Goal: Task Accomplishment & Management: Use online tool/utility

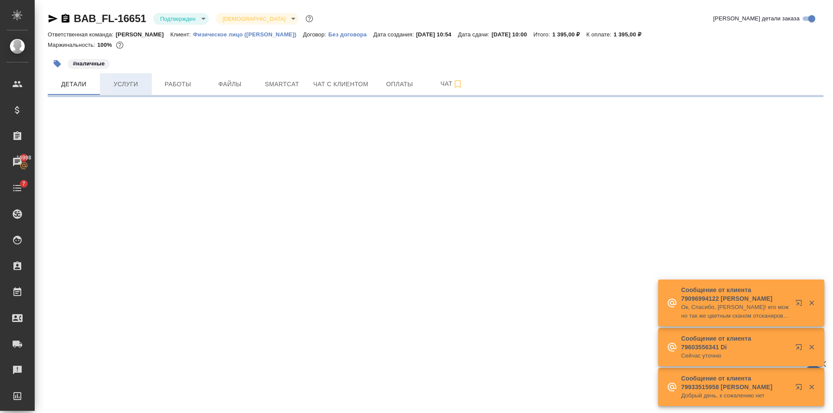
select select "RU"
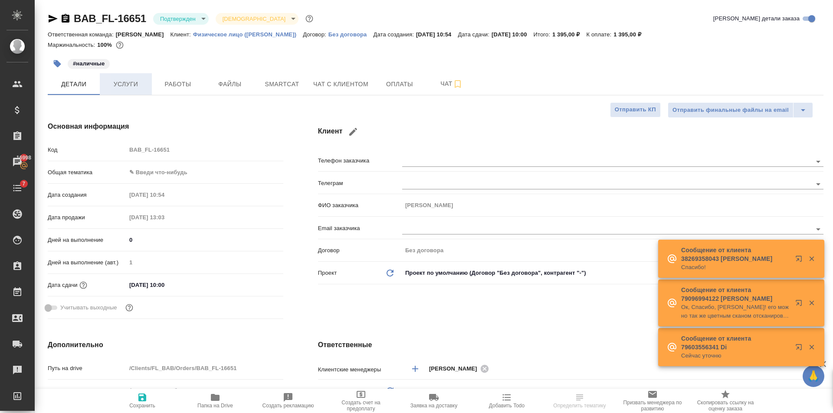
type textarea "x"
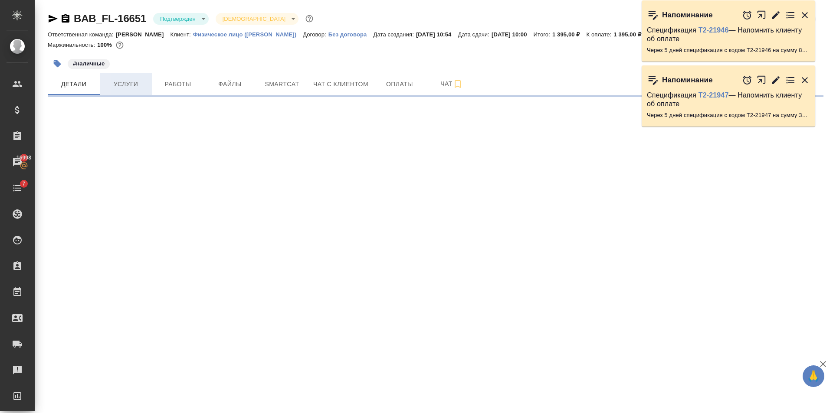
select select "RU"
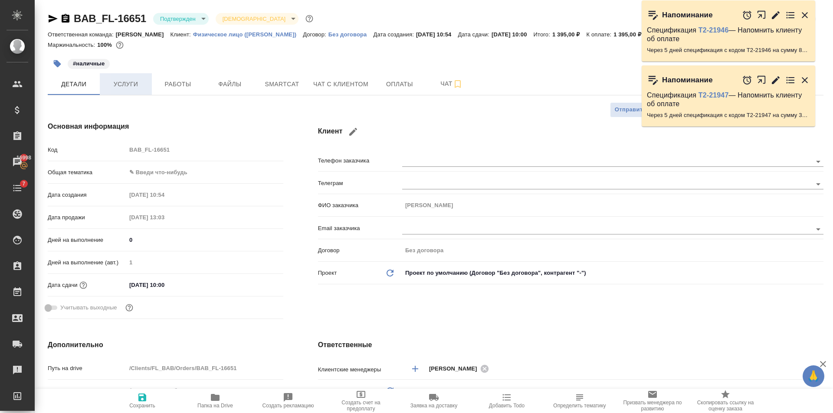
type textarea "x"
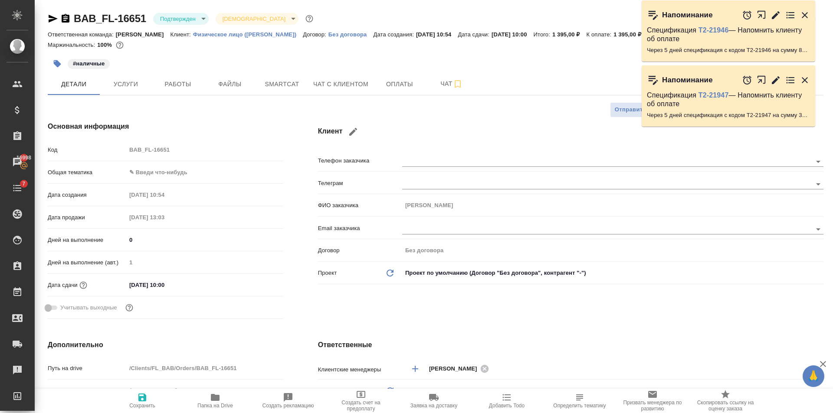
type textarea "x"
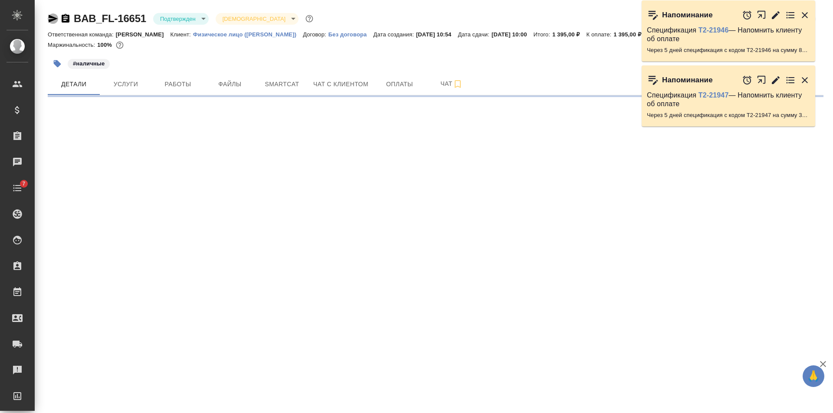
click at [54, 21] on icon "button" at bounding box center [53, 18] width 10 height 10
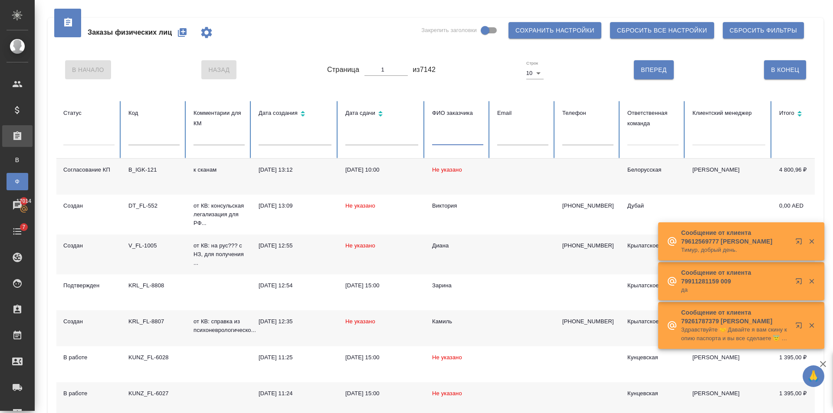
click at [458, 137] on input "text" at bounding box center [457, 139] width 51 height 12
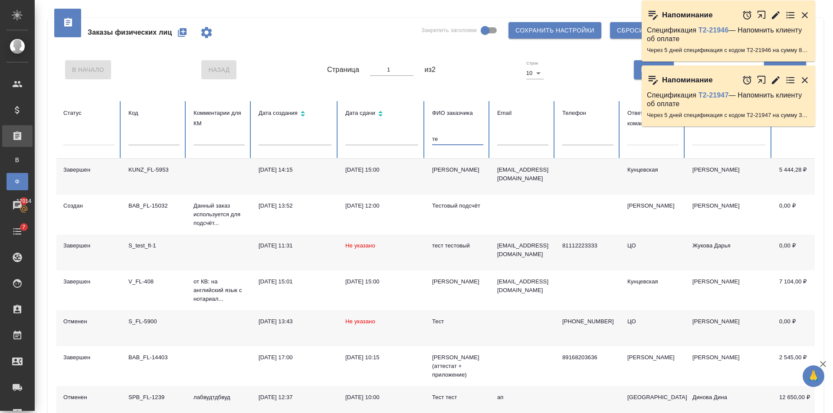
type input "т"
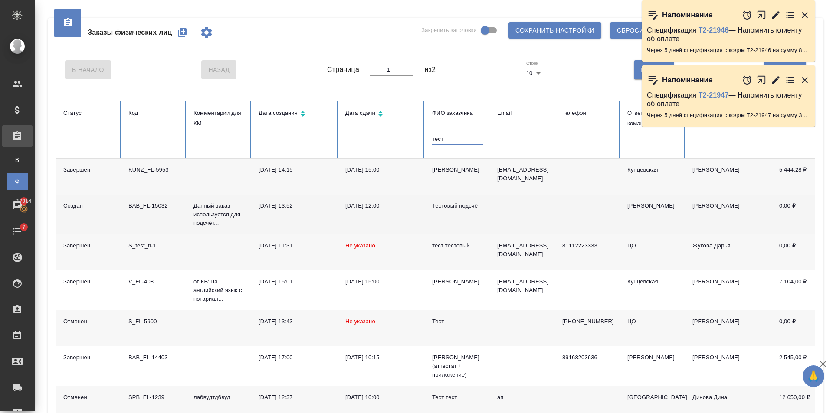
type input "тест"
click at [487, 220] on td "Тестовый подсчёт" at bounding box center [457, 215] width 65 height 40
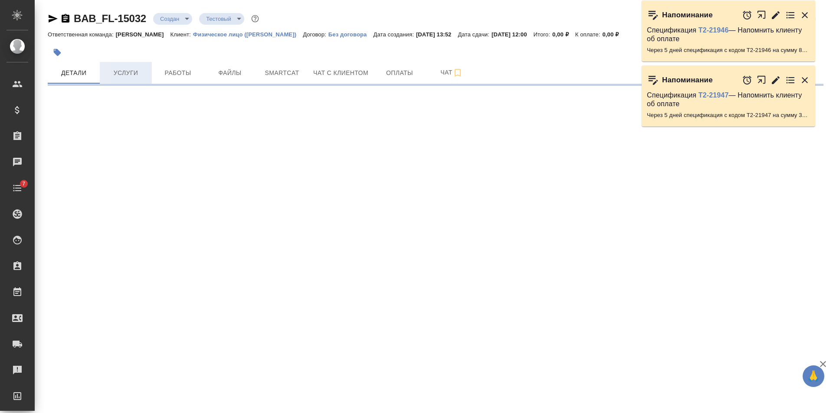
click at [119, 79] on button "Услуги" at bounding box center [126, 73] width 52 height 22
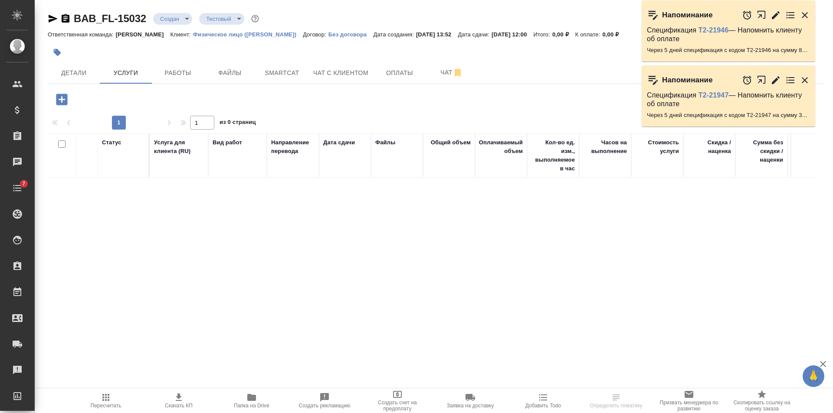
click at [62, 98] on icon "button" at bounding box center [61, 99] width 11 height 11
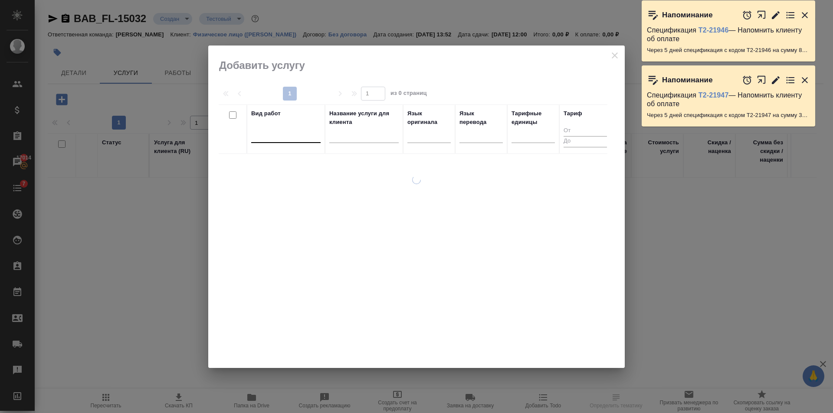
click at [291, 135] on div at bounding box center [285, 134] width 69 height 13
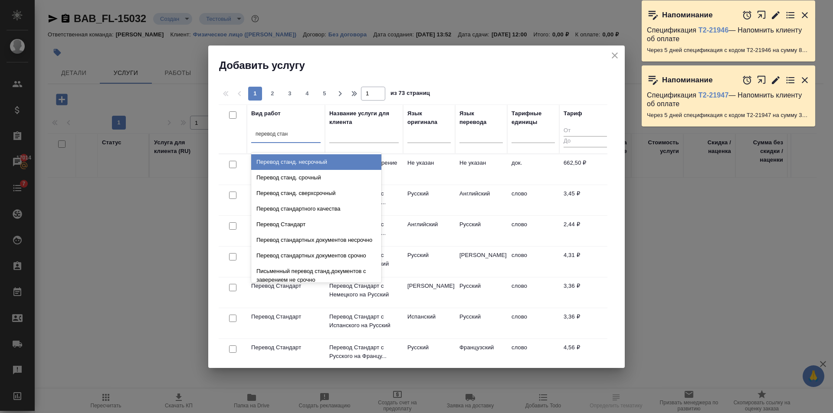
type input "перевод станд"
click at [317, 157] on div "Перевод станд. несрочный" at bounding box center [316, 162] width 130 height 16
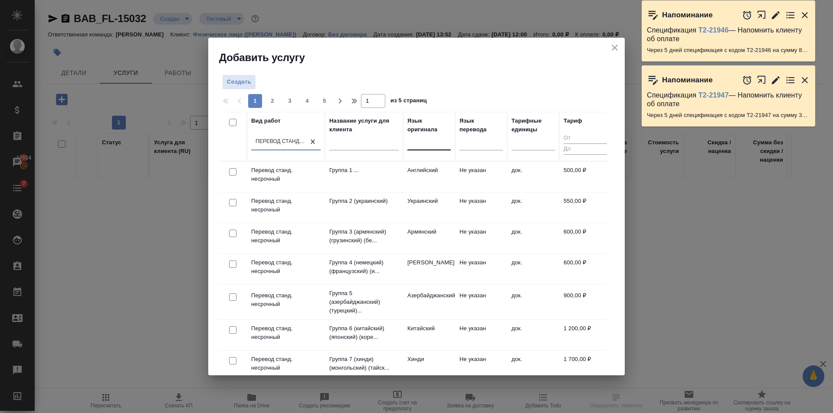
click at [432, 141] on div at bounding box center [428, 141] width 43 height 13
type input "груз"
click at [448, 164] on div "Грузинский" at bounding box center [472, 170] width 130 height 16
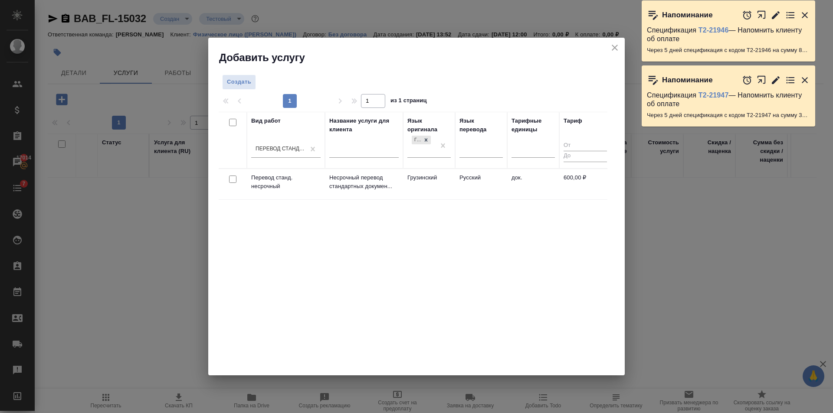
click at [465, 193] on td "Русский" at bounding box center [481, 184] width 52 height 30
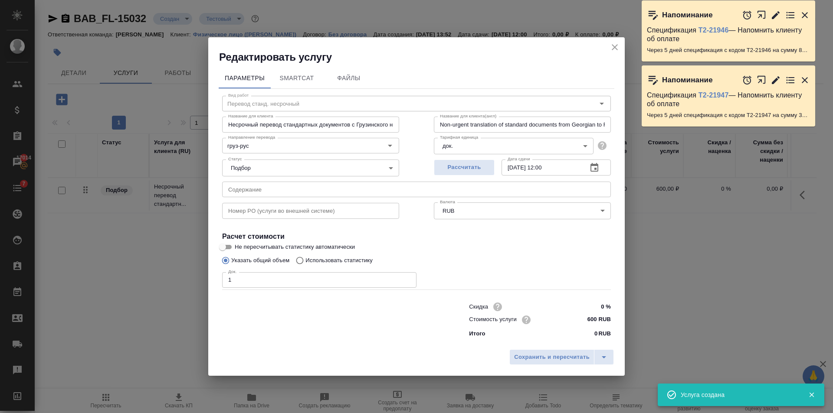
type input "1"
click at [407, 277] on input "1" at bounding box center [319, 280] width 194 height 16
click at [549, 351] on button "Сохранить и пересчитать" at bounding box center [551, 358] width 85 height 16
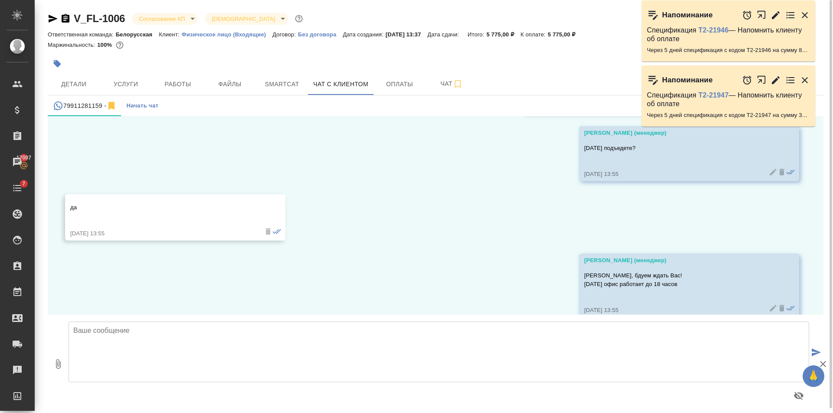
scroll to position [1159, 0]
